Goal: Understand site structure: Understand site structure

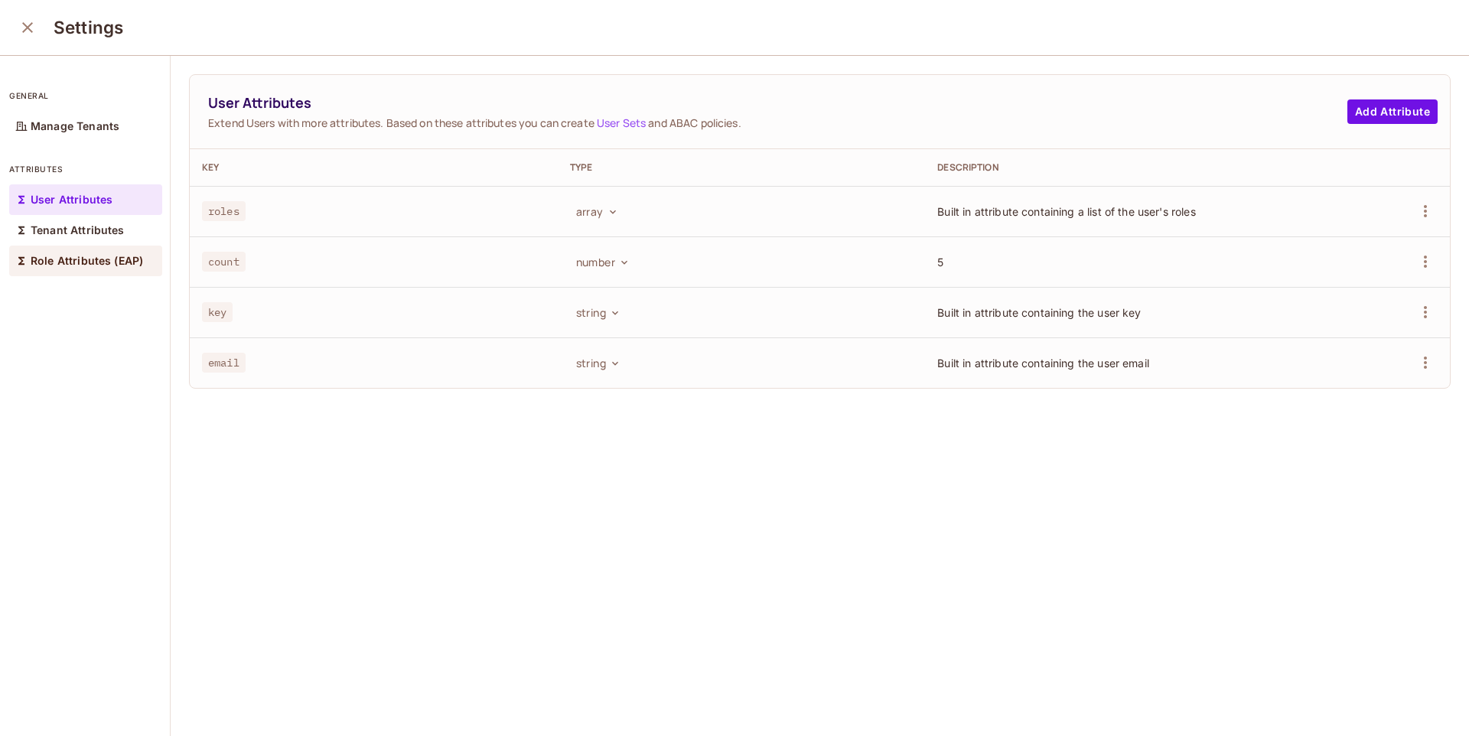
click at [32, 263] on p "Role Attributes (EAP)" at bounding box center [87, 261] width 113 height 12
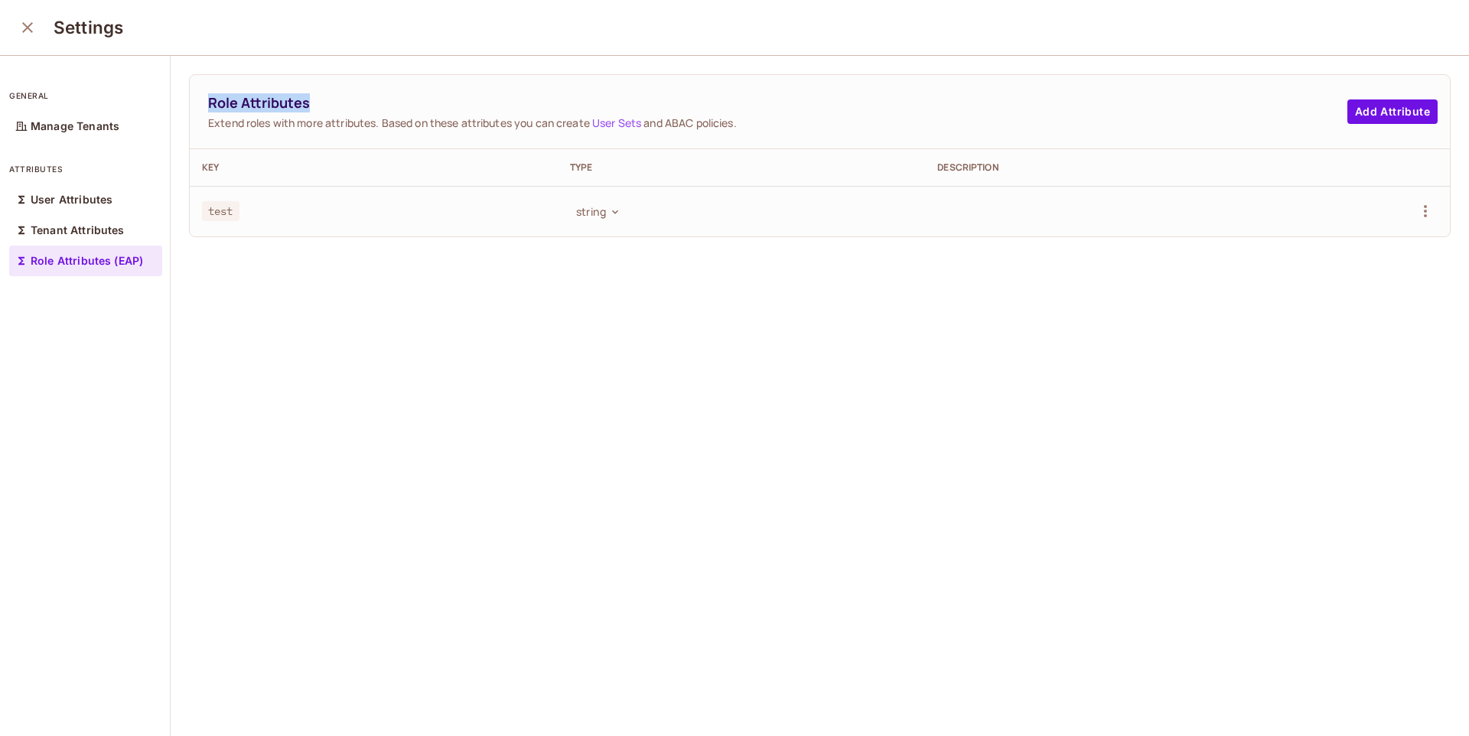
drag, startPoint x: 318, startPoint y: 103, endPoint x: 185, endPoint y: 101, distance: 133.2
click at [185, 101] on div "Role Attributes Extend roles with more attributes. Based on these attributes yo…" at bounding box center [820, 397] width 1299 height 682
copy span "Role Attributes"
click at [132, 186] on div "User Attributes" at bounding box center [85, 199] width 153 height 31
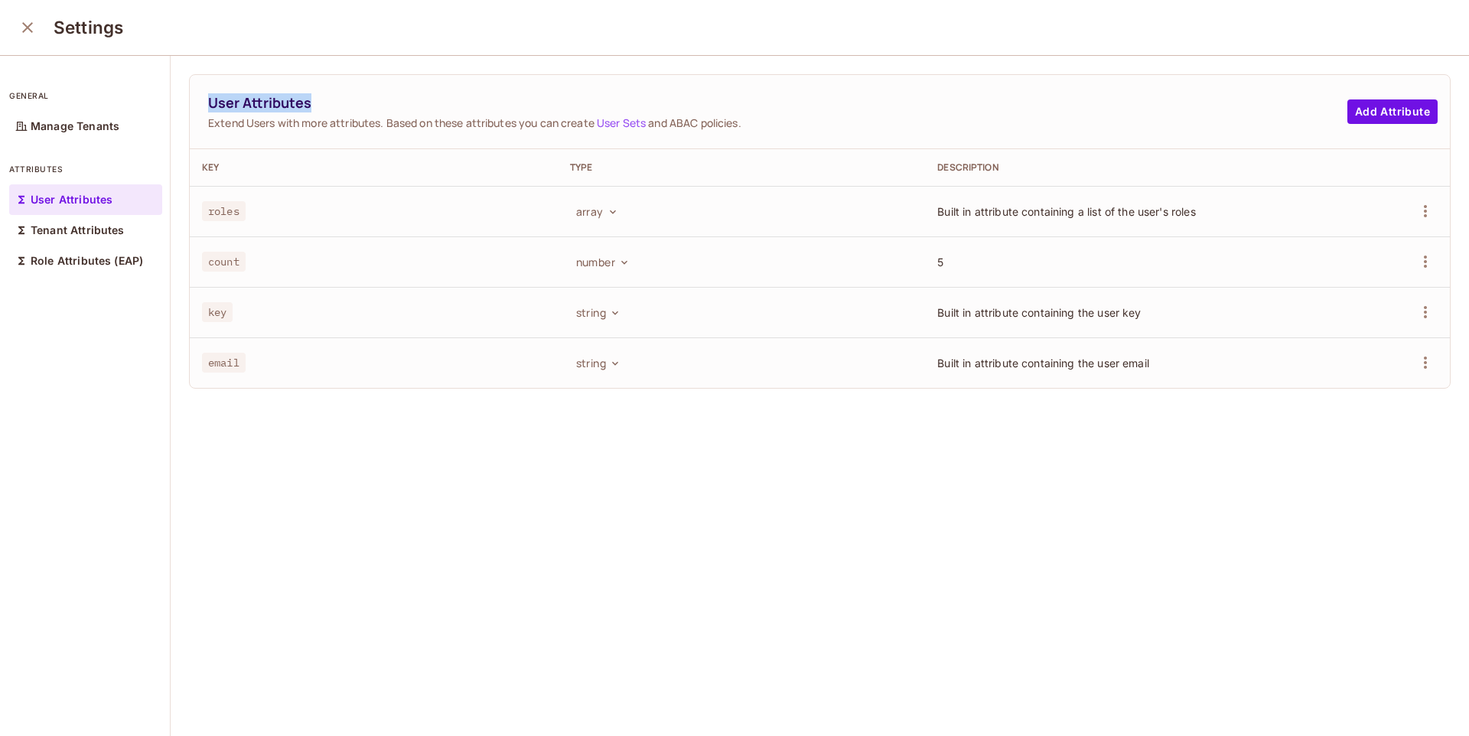
drag, startPoint x: 324, startPoint y: 103, endPoint x: 184, endPoint y: 98, distance: 140.9
click at [184, 98] on div "User Attributes Extend Users with more attributes. Based on these attributes yo…" at bounding box center [820, 397] width 1299 height 682
copy span "User Attributes"
click at [96, 225] on p "Tenant Attributes" at bounding box center [78, 230] width 94 height 12
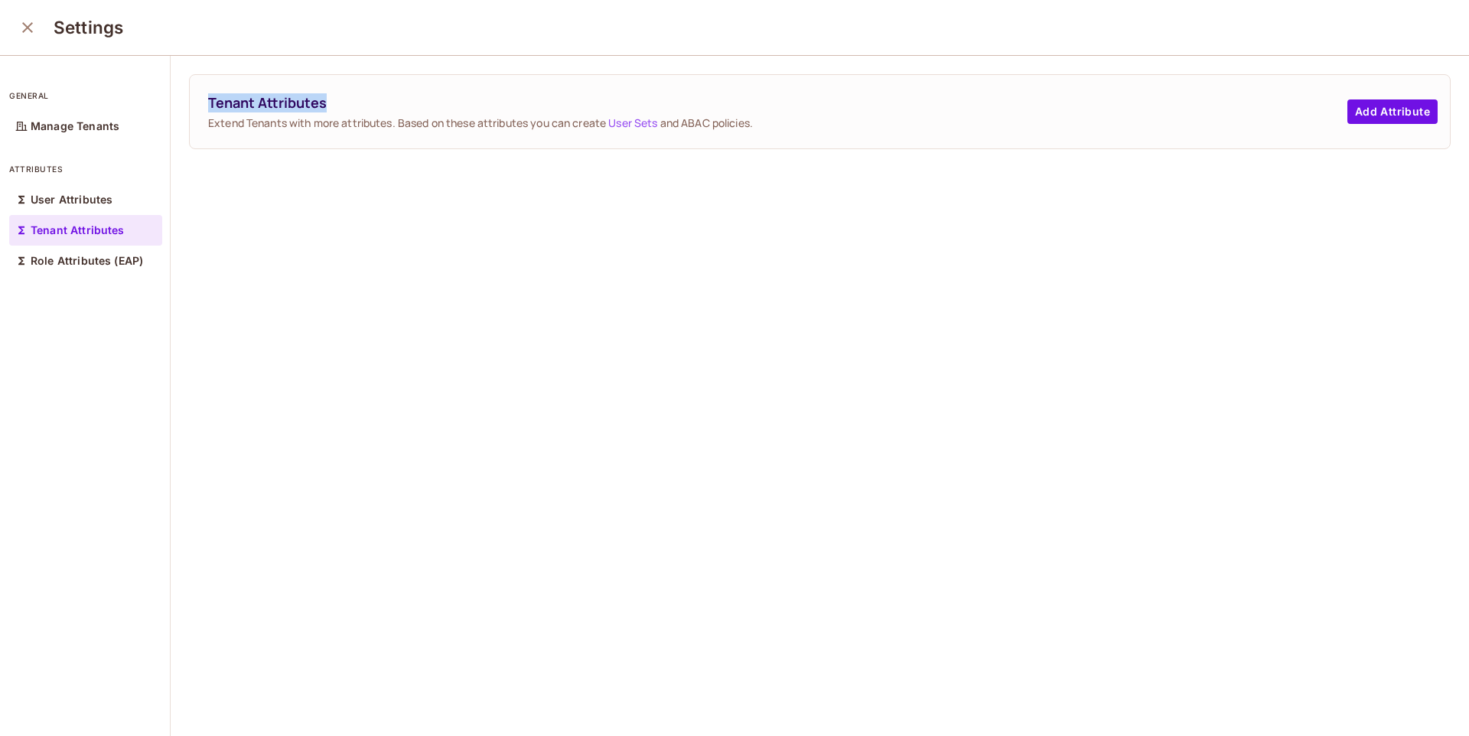
drag, startPoint x: 302, startPoint y: 103, endPoint x: 201, endPoint y: 109, distance: 101.2
click at [201, 109] on div "Tenant Attributes Extend Tenants with more attributes. Based on these attribute…" at bounding box center [820, 111] width 1260 height 73
copy span "Tenant Attributes"
click at [35, 21] on icon "close" at bounding box center [27, 27] width 18 height 18
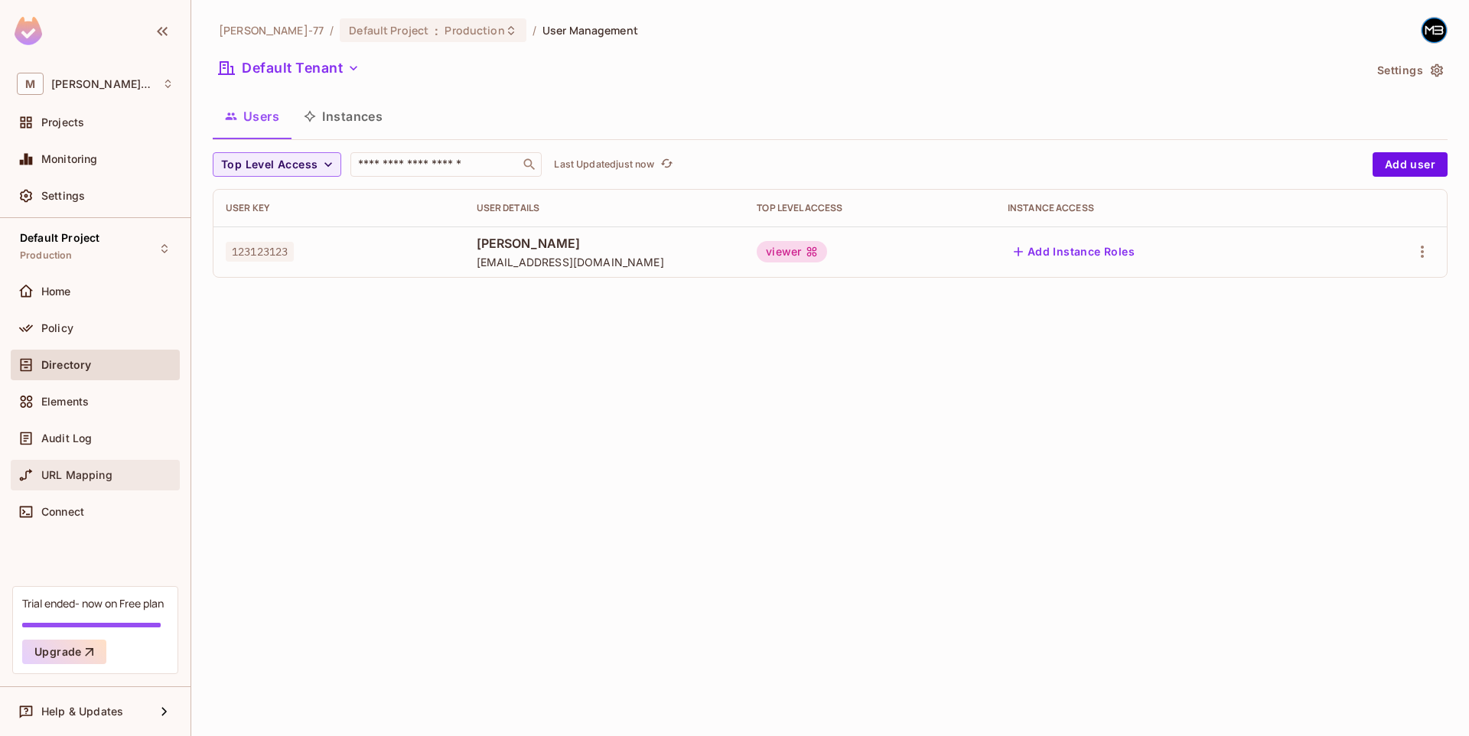
click at [123, 466] on div "URL Mapping" at bounding box center [95, 475] width 157 height 18
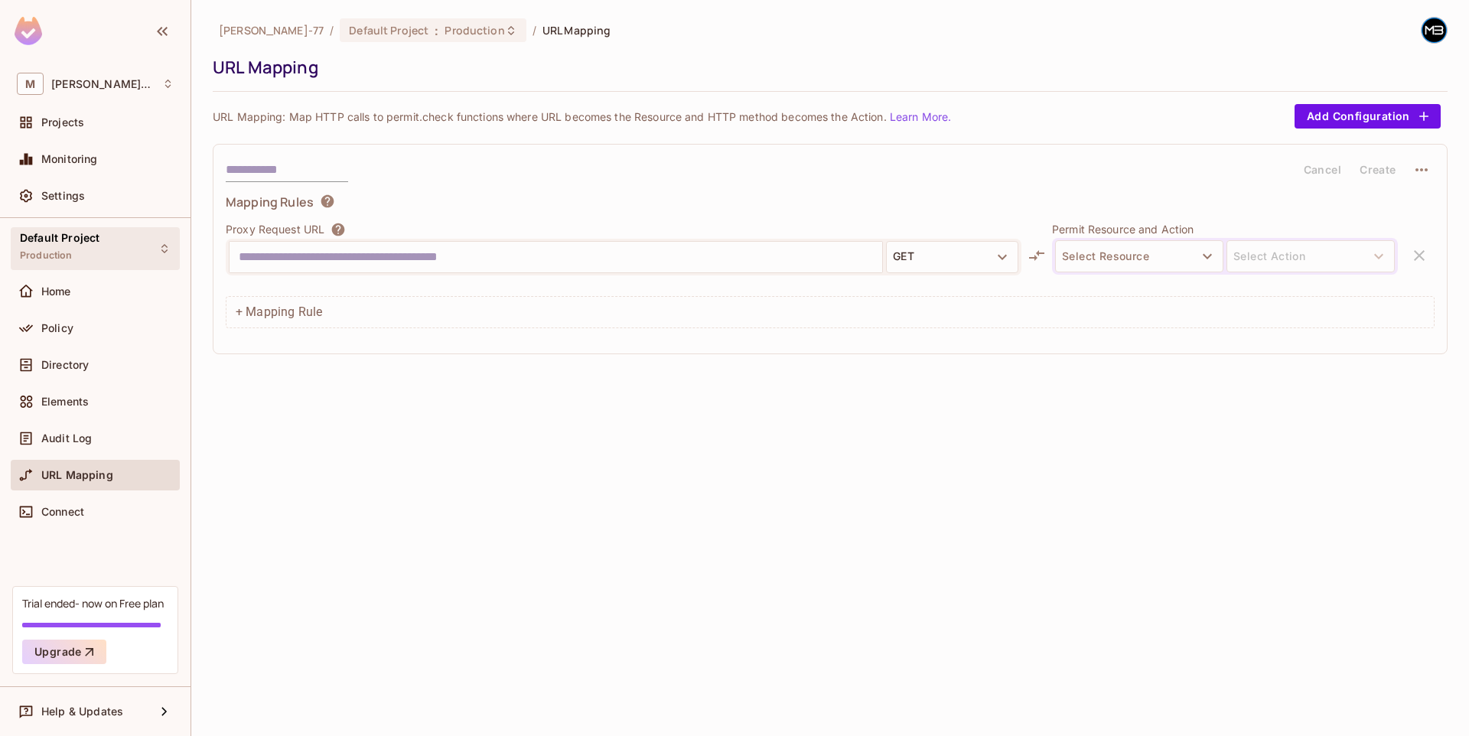
click at [98, 268] on div "Default Project Production" at bounding box center [95, 248] width 169 height 42
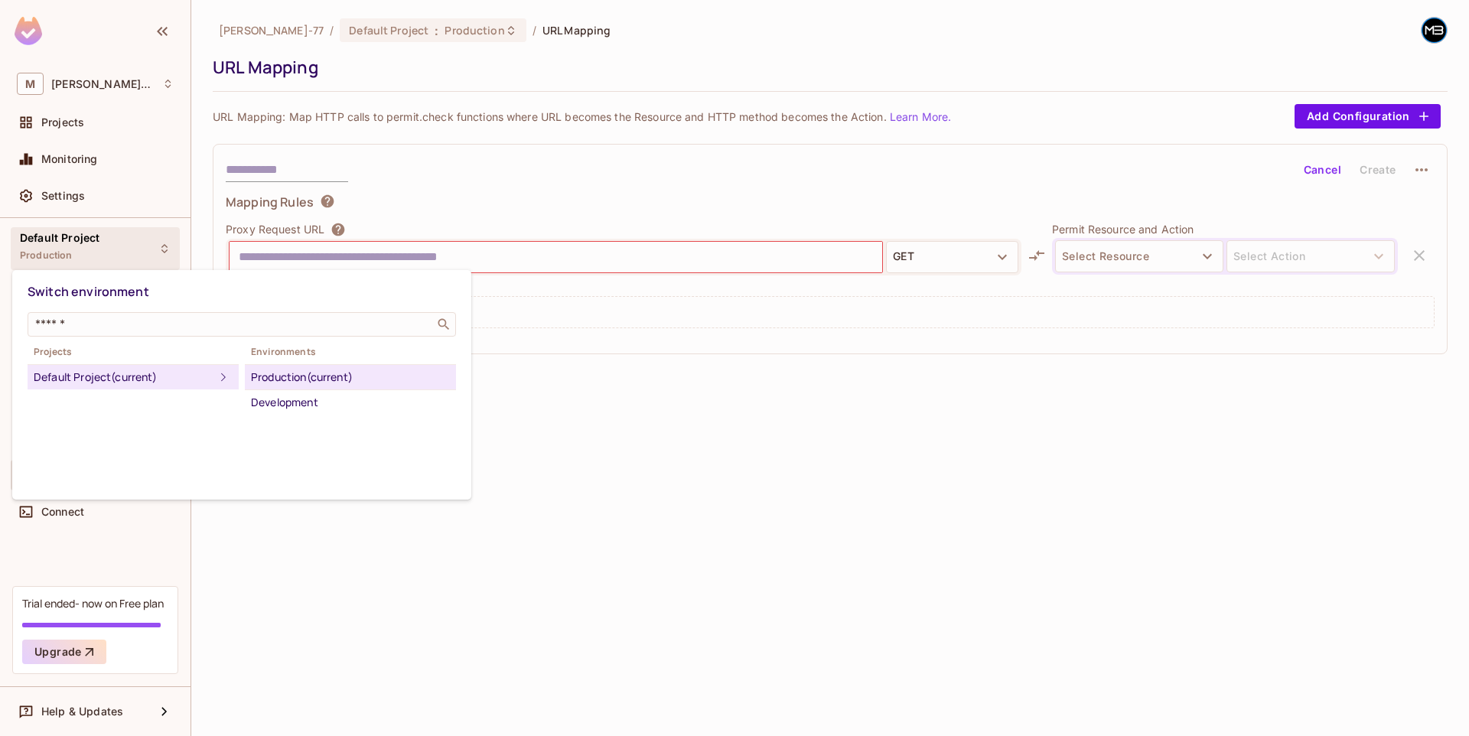
click at [90, 296] on span "Switch environment" at bounding box center [89, 291] width 122 height 17
copy span "environment"
click at [165, 294] on div "Switch environment" at bounding box center [242, 292] width 429 height 28
click at [750, 452] on div at bounding box center [734, 368] width 1469 height 736
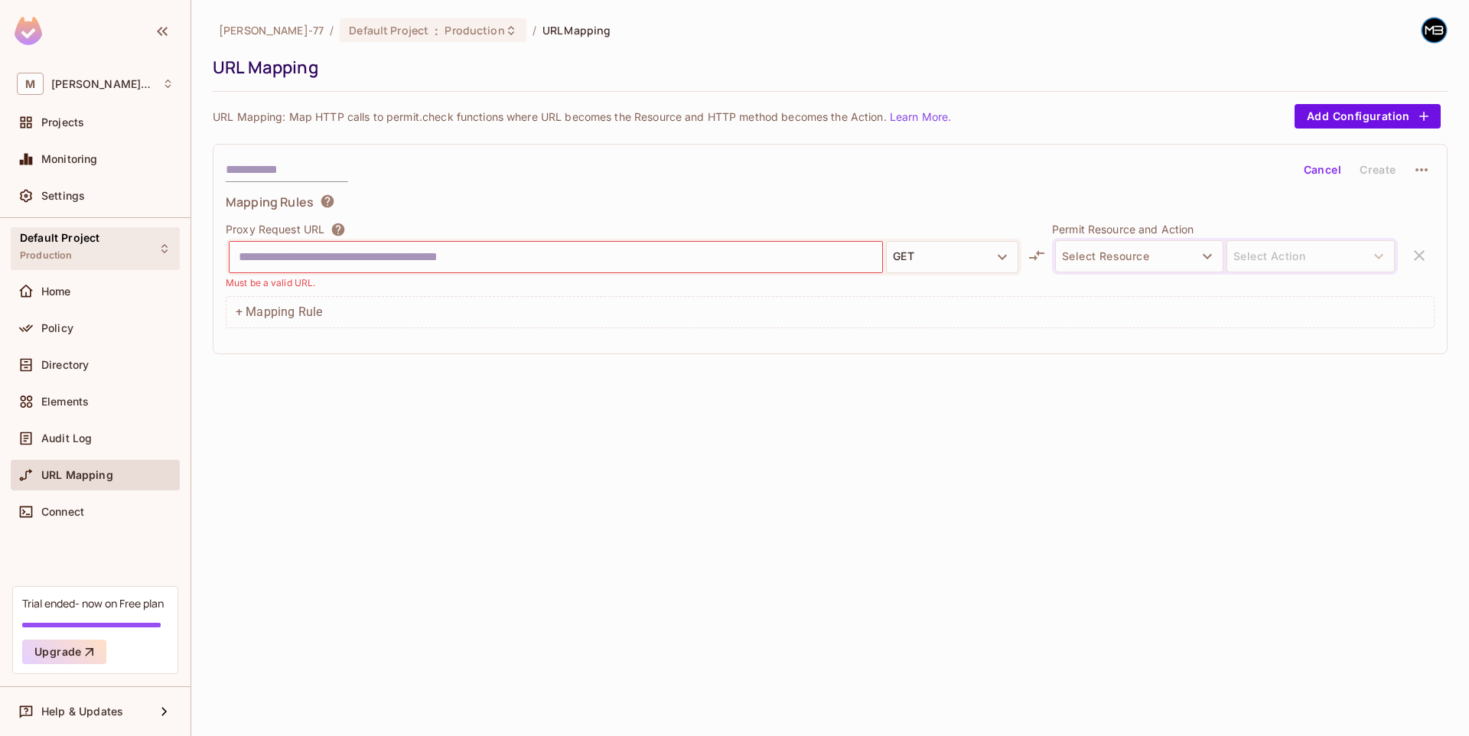
click at [119, 256] on div "Default Project Production" at bounding box center [95, 248] width 169 height 42
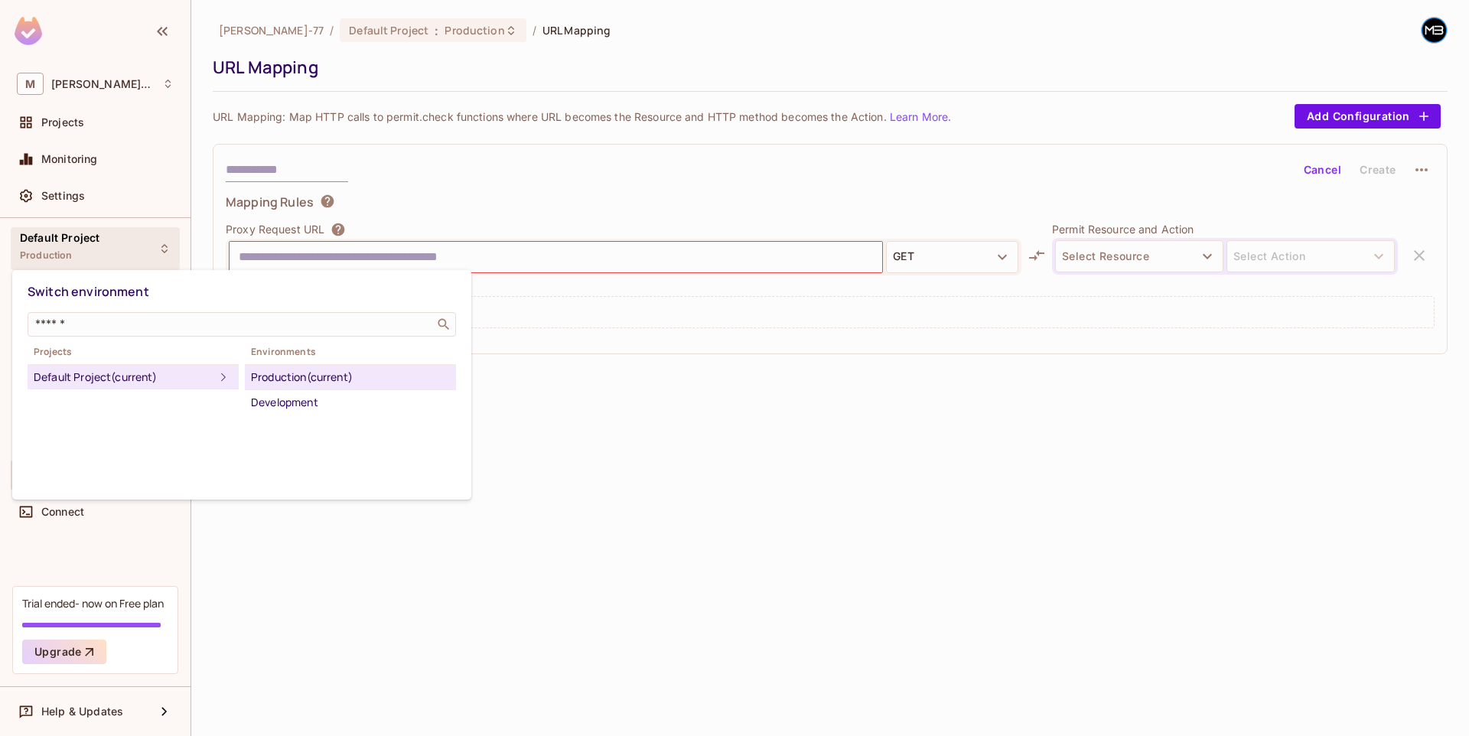
click at [688, 399] on div at bounding box center [734, 368] width 1469 height 736
